Goal: Transaction & Acquisition: Obtain resource

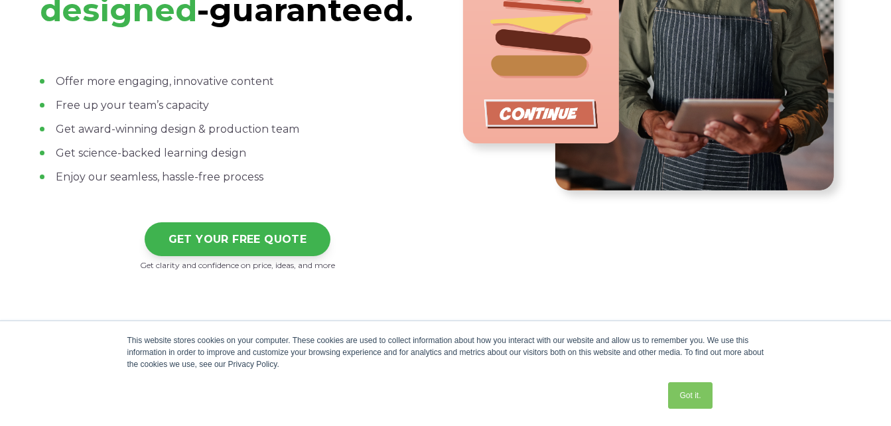
scroll to position [478, 0]
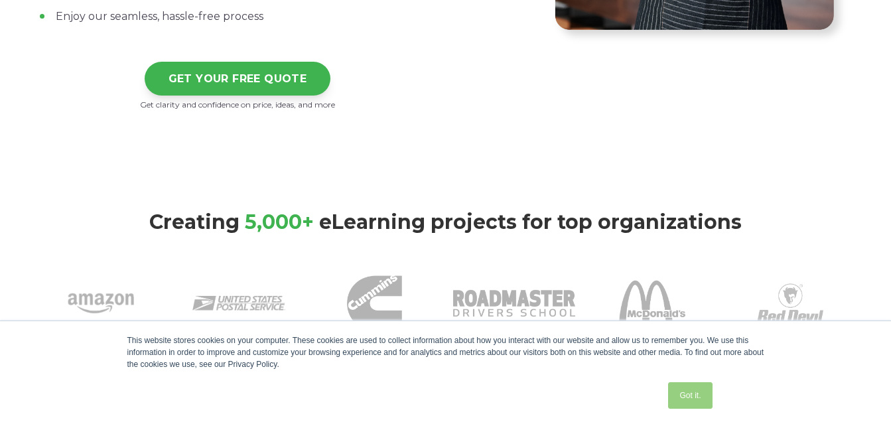
click at [689, 405] on link "Got it." at bounding box center [690, 395] width 44 height 27
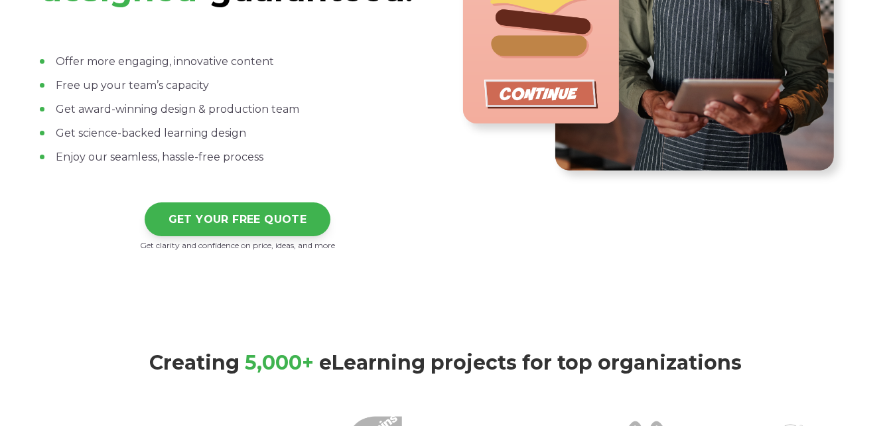
scroll to position [212, 0]
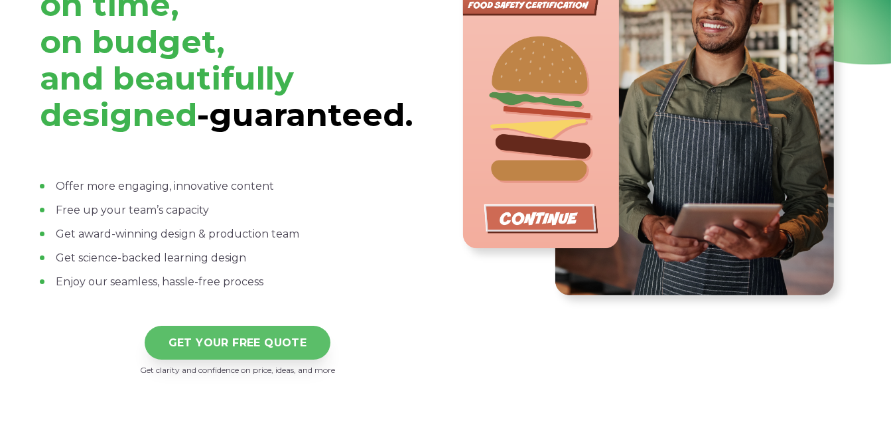
click at [271, 351] on link "GET YOUR FREE QUOTE" at bounding box center [238, 343] width 186 height 34
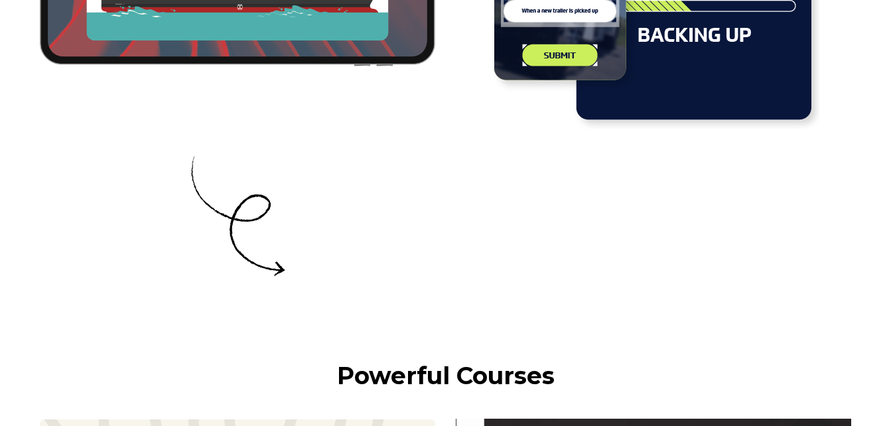
scroll to position [4891, 0]
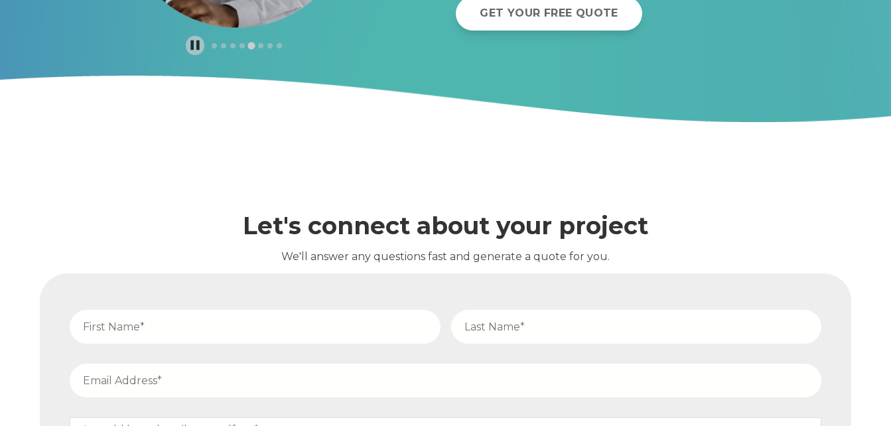
click at [194, 330] on input "text" at bounding box center [255, 327] width 371 height 34
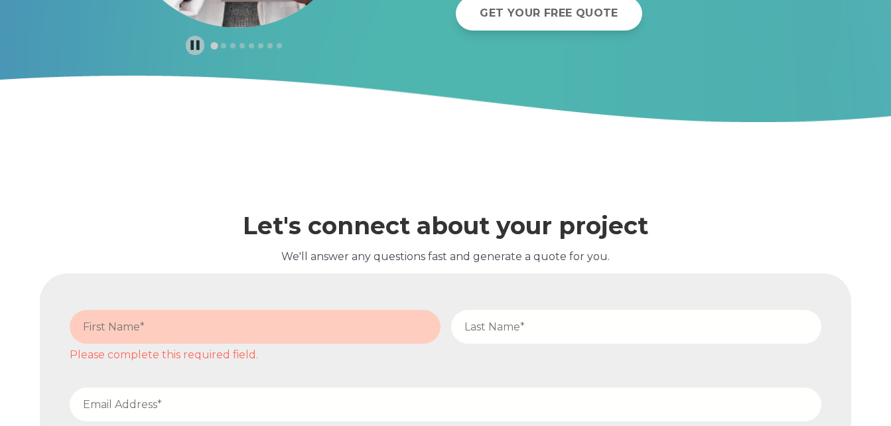
drag, startPoint x: 454, startPoint y: 125, endPoint x: 400, endPoint y: 172, distance: 72.4
click at [400, 172] on div "Let's connect about your project We'll answer any questions fast and generate a…" at bounding box center [445, 209] width 811 height 84
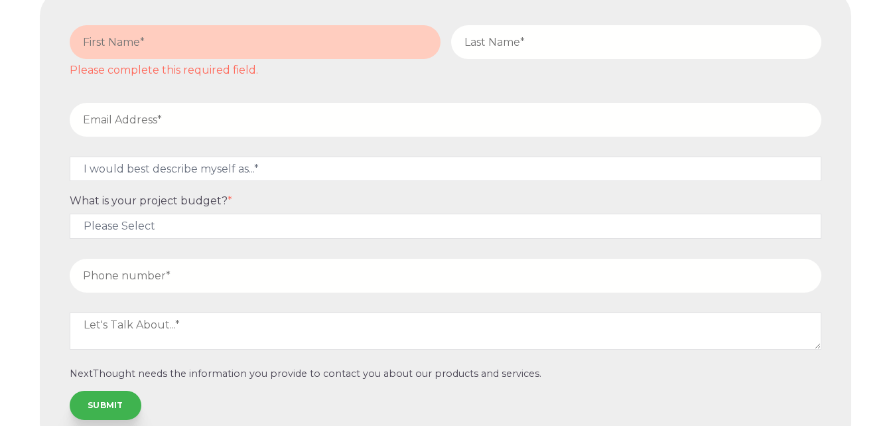
scroll to position [5268, 0]
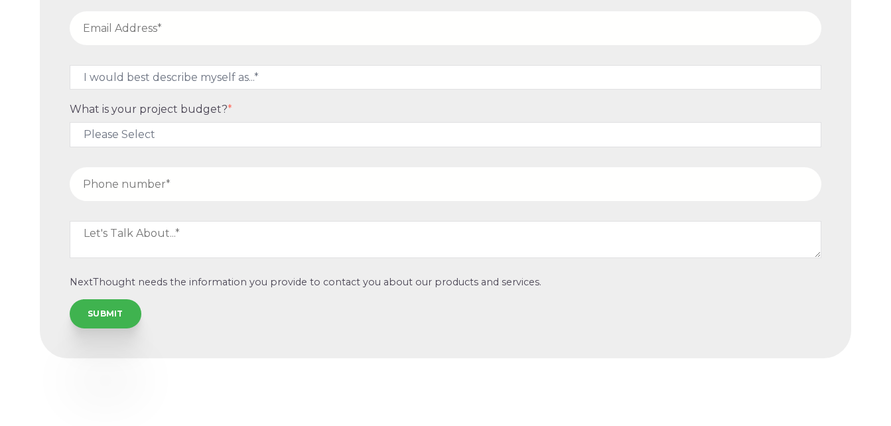
click at [301, 182] on input "tel" at bounding box center [446, 184] width 752 height 34
type input "4"
